Goal: Find specific page/section: Find specific page/section

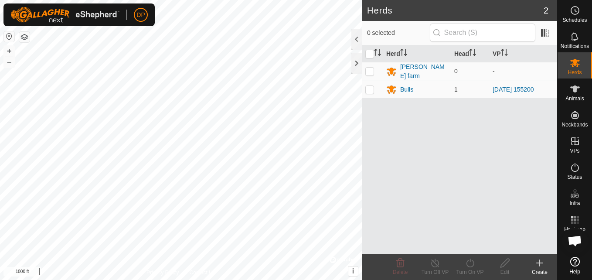
scroll to position [496, 0]
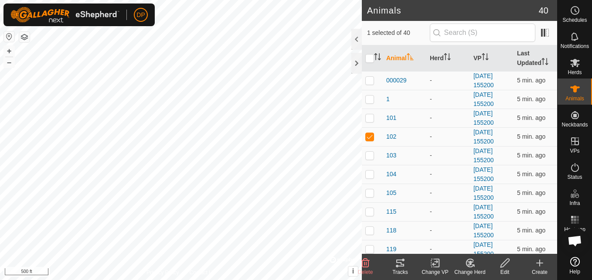
click at [400, 265] on icon at bounding box center [400, 263] width 10 height 10
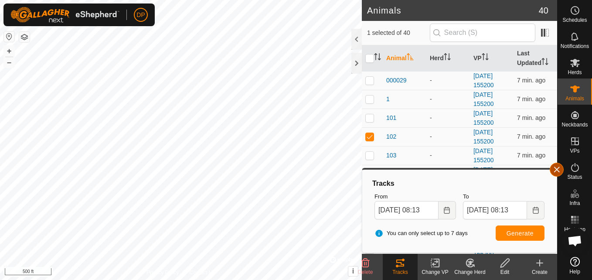
click at [557, 169] on button "button" at bounding box center [556, 170] width 14 height 14
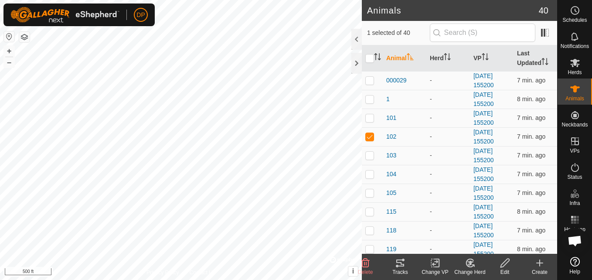
checkbox input "false"
